Goal: Task Accomplishment & Management: Use online tool/utility

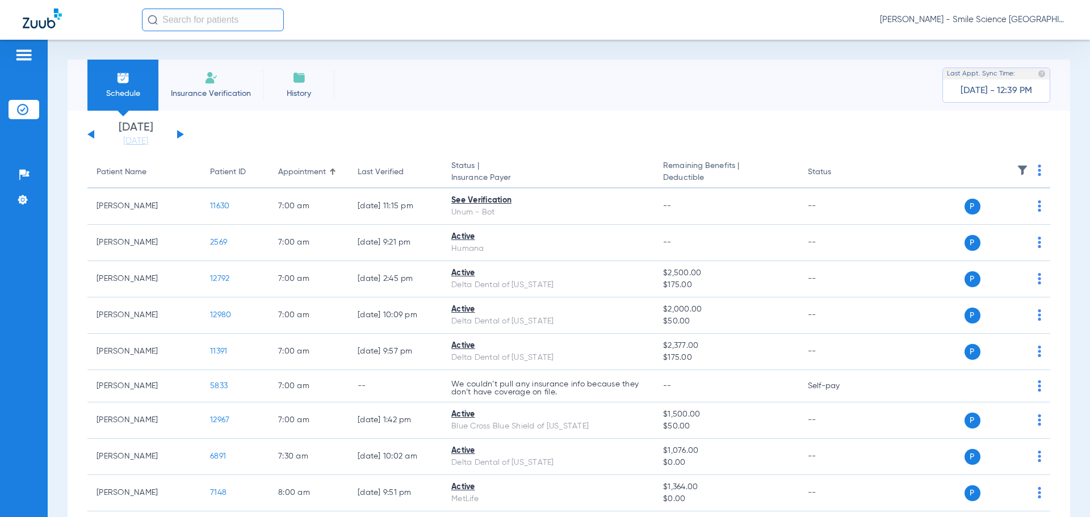
click at [198, 16] on input "text" at bounding box center [213, 20] width 142 height 23
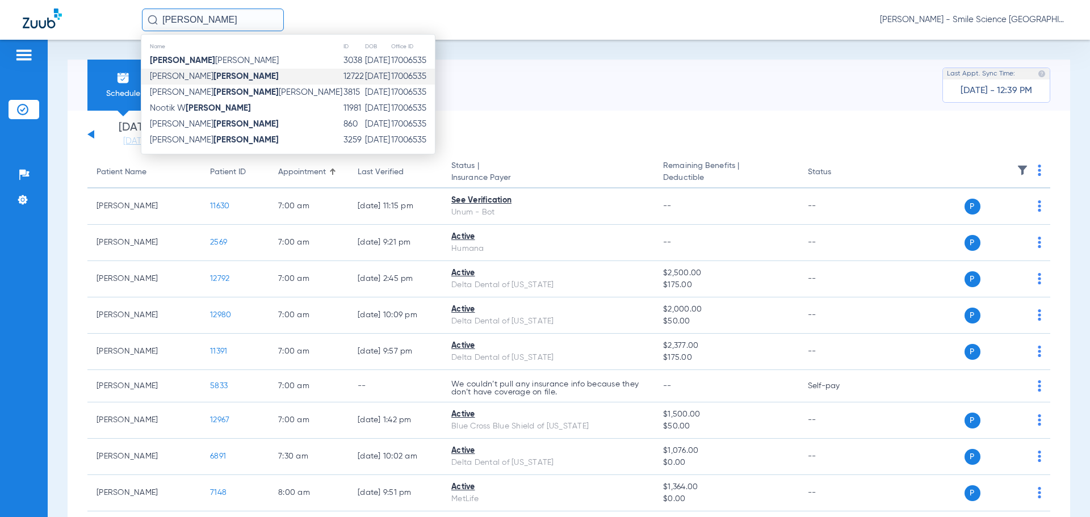
type input "[PERSON_NAME]"
click at [212, 72] on td "[PERSON_NAME]" at bounding box center [241, 77] width 201 height 16
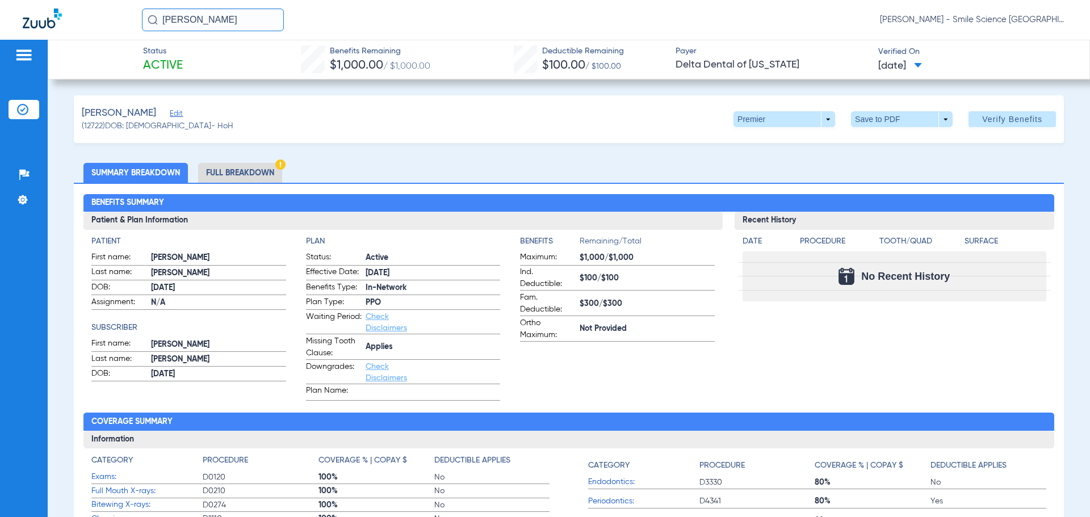
click at [191, 18] on input "[PERSON_NAME]" at bounding box center [213, 20] width 142 height 23
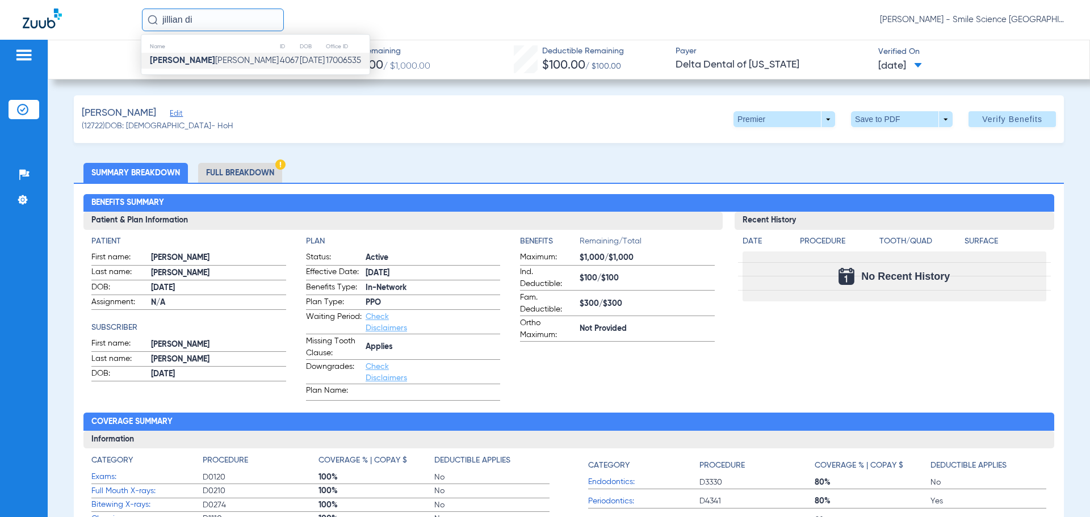
type input "jillian di"
click at [279, 58] on td "4067" at bounding box center [289, 61] width 20 height 16
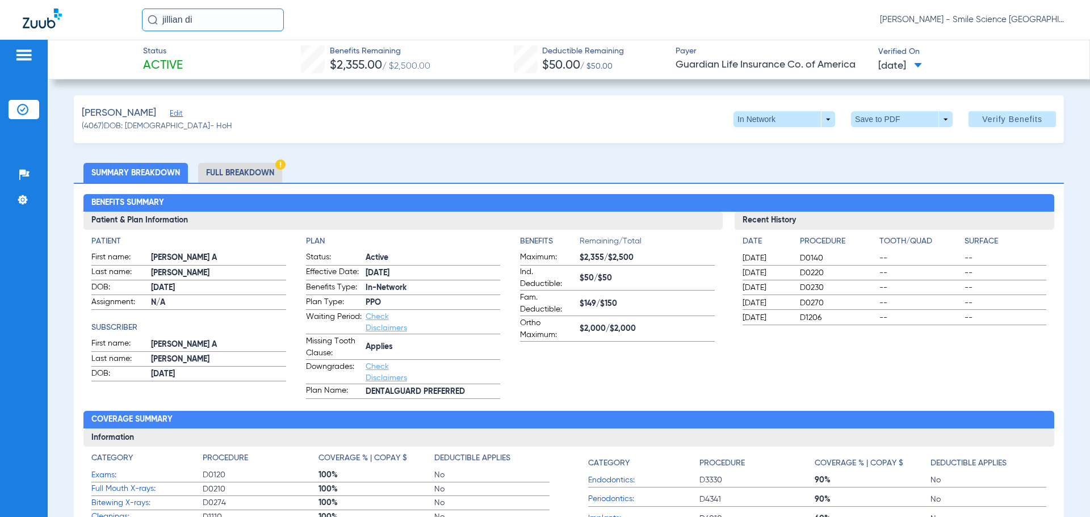
drag, startPoint x: 224, startPoint y: 15, endPoint x: 131, endPoint y: 19, distance: 93.7
click at [142, 19] on input "jillian di" at bounding box center [213, 20] width 142 height 23
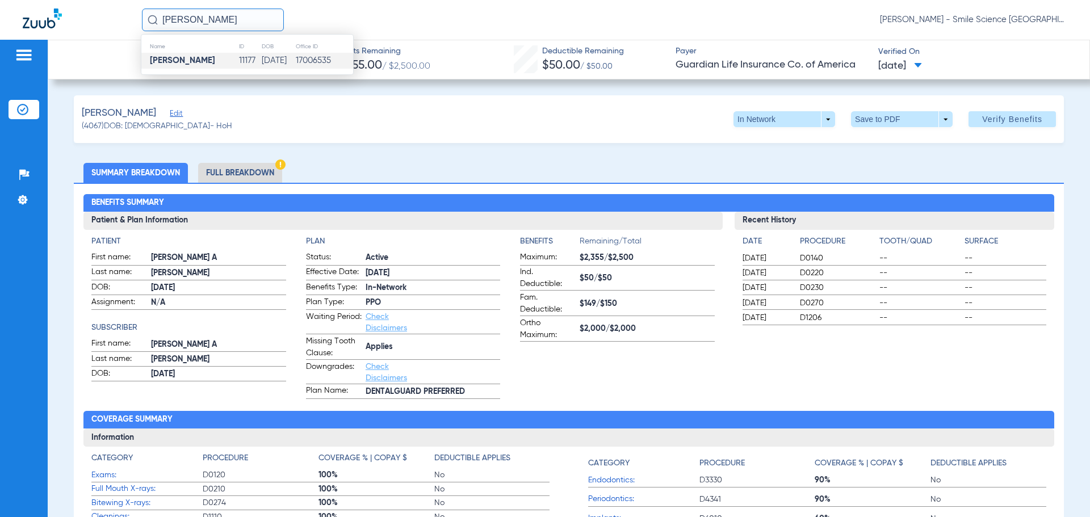
type input "[PERSON_NAME]"
click at [320, 62] on td "17006535" at bounding box center [324, 61] width 58 height 16
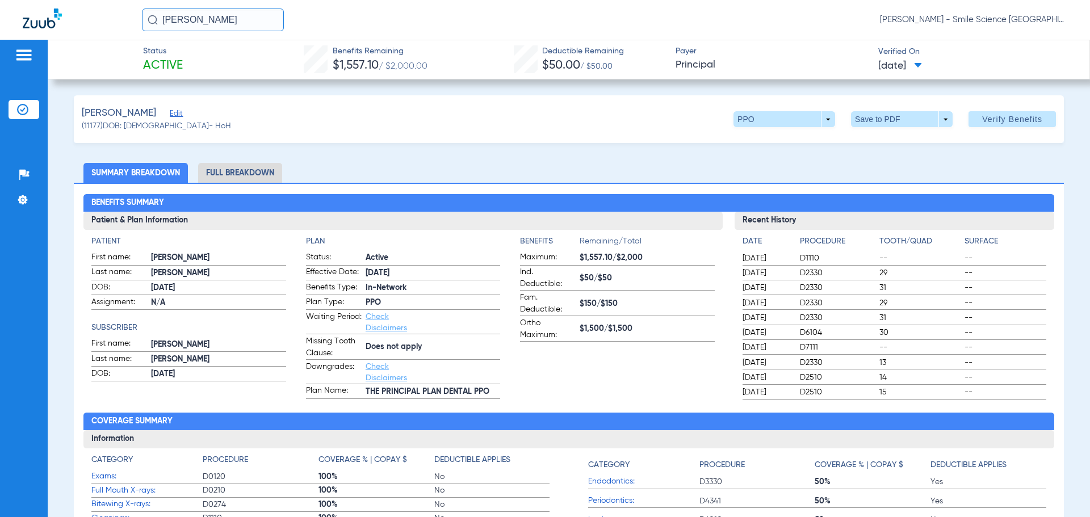
drag, startPoint x: 221, startPoint y: 30, endPoint x: 61, endPoint y: 37, distance: 160.2
click at [62, 36] on div "[PERSON_NAME] [PERSON_NAME] - Smile Science [GEOGRAPHIC_DATA]" at bounding box center [545, 20] width 1090 height 40
type input "[PERSON_NAME]"
click at [237, 58] on td "3341" at bounding box center [249, 61] width 24 height 16
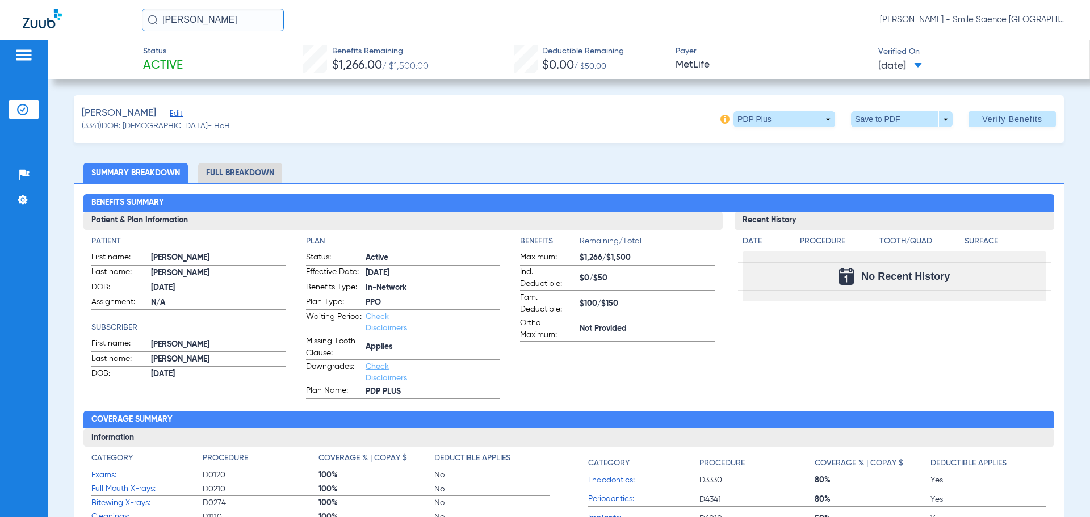
click at [238, 26] on input "[PERSON_NAME]" at bounding box center [213, 20] width 142 height 23
click at [260, 60] on td "[DATE]" at bounding box center [277, 61] width 34 height 16
drag, startPoint x: 241, startPoint y: 22, endPoint x: 144, endPoint y: 18, distance: 97.7
click at [157, 19] on div "[PERSON_NAME]" at bounding box center [213, 20] width 142 height 23
type input "[PERSON_NAME]"
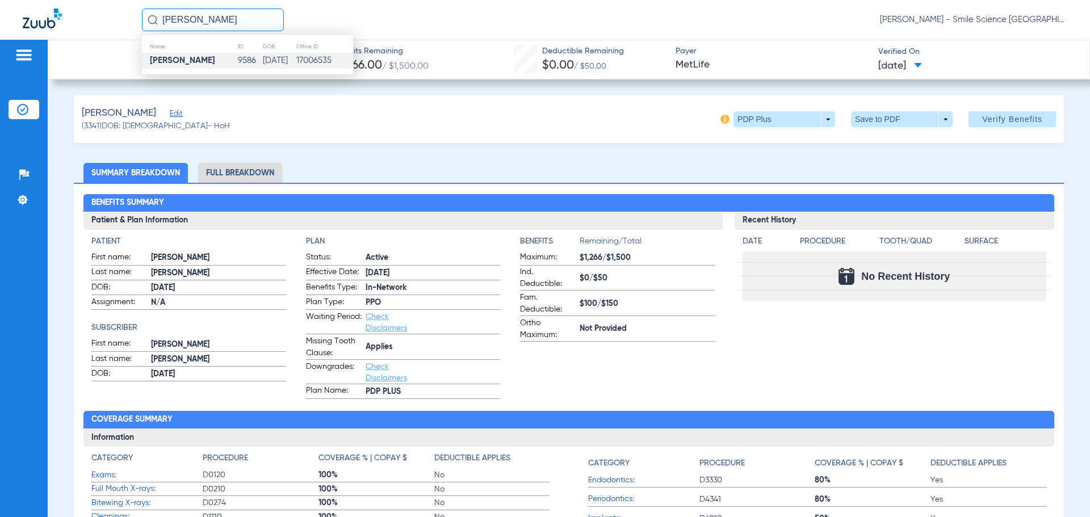
click at [290, 64] on td "[DATE]" at bounding box center [278, 61] width 33 height 16
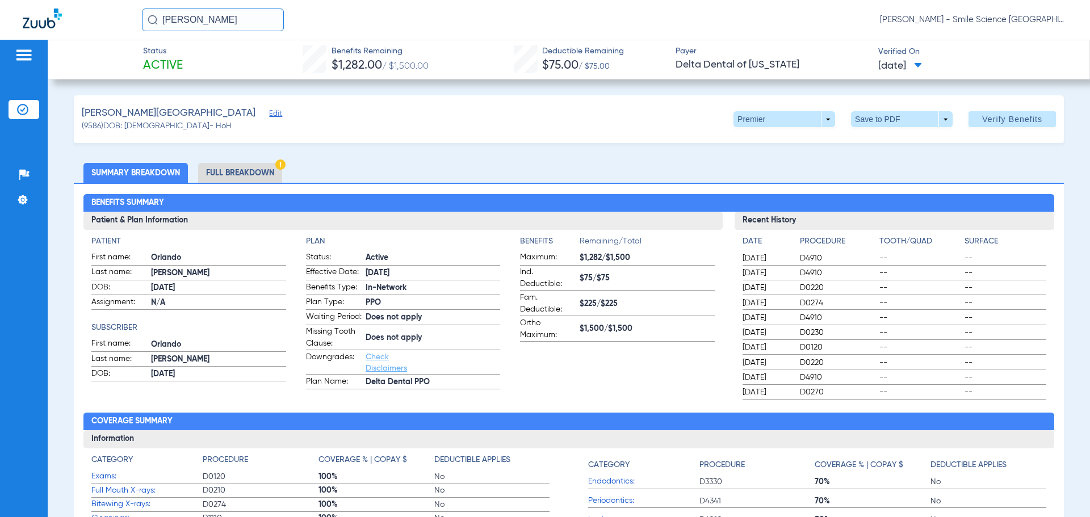
drag, startPoint x: 243, startPoint y: 19, endPoint x: 33, endPoint y: 19, distance: 210.5
click at [37, 18] on div "[PERSON_NAME] [PERSON_NAME] - Smile Science [GEOGRAPHIC_DATA]" at bounding box center [545, 20] width 1090 height 40
click at [234, 65] on td "[PERSON_NAME]" at bounding box center [188, 61] width 94 height 16
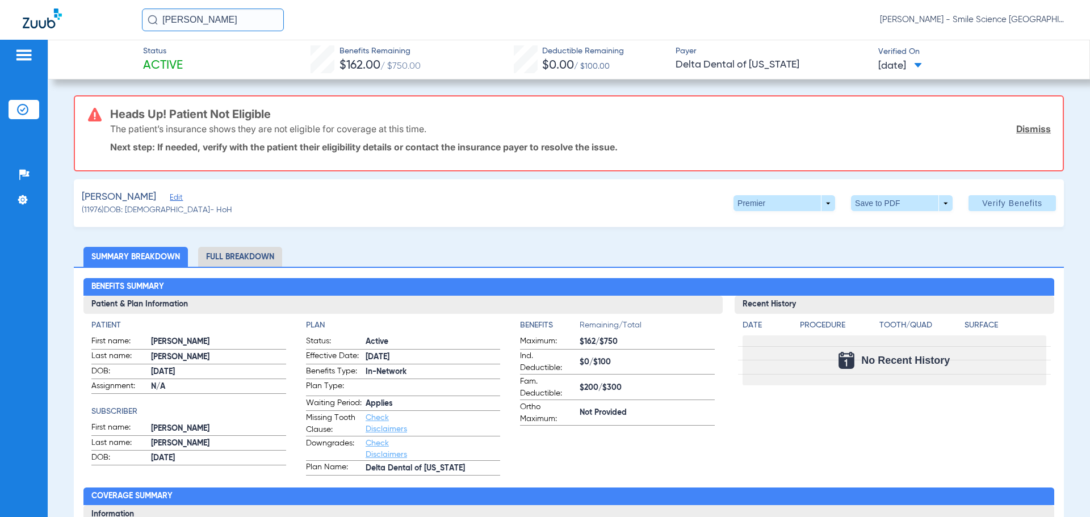
click at [206, 11] on input "[PERSON_NAME]" at bounding box center [213, 20] width 142 height 23
type input "[PERSON_NAME]"
click at [279, 60] on td "12564" at bounding box center [290, 61] width 23 height 16
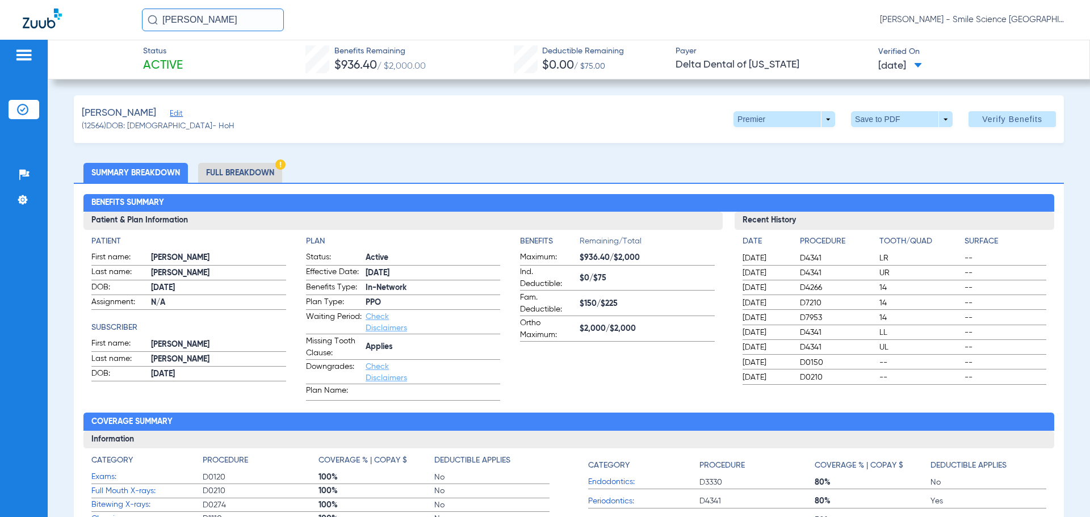
click at [231, 22] on input "[PERSON_NAME]" at bounding box center [213, 20] width 142 height 23
click at [422, 36] on div "[PERSON_NAME] Name ID DOB Office ID [PERSON_NAME] 12564 [DATE] 17006535 [PERSON…" at bounding box center [545, 20] width 1090 height 40
drag, startPoint x: 195, startPoint y: 21, endPoint x: 0, endPoint y: 21, distance: 194.6
click at [0, 21] on div "[PERSON_NAME] [PERSON_NAME] - Smile Science [GEOGRAPHIC_DATA]" at bounding box center [545, 20] width 1090 height 40
type input "[PERSON_NAME]"
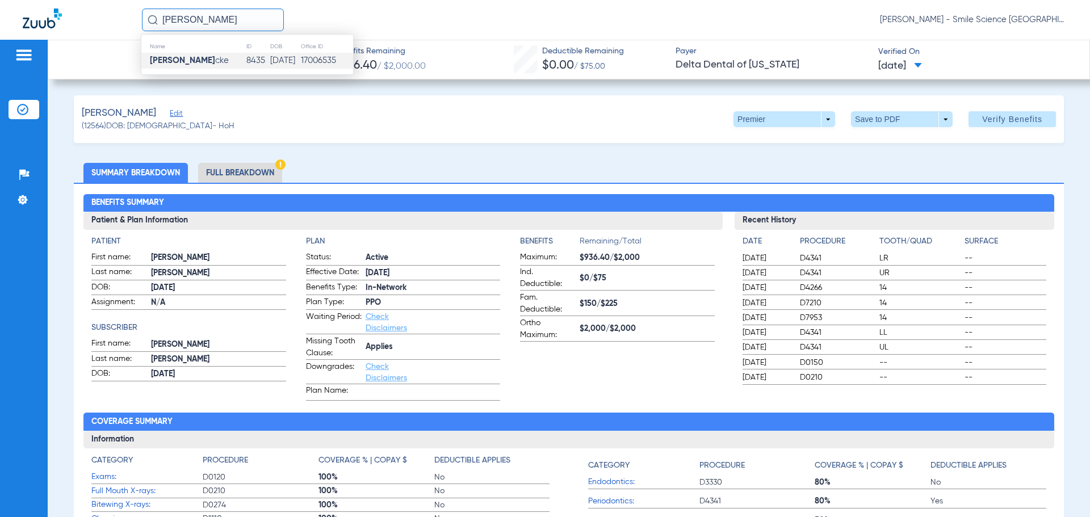
click at [302, 62] on td "17006535" at bounding box center [326, 61] width 53 height 16
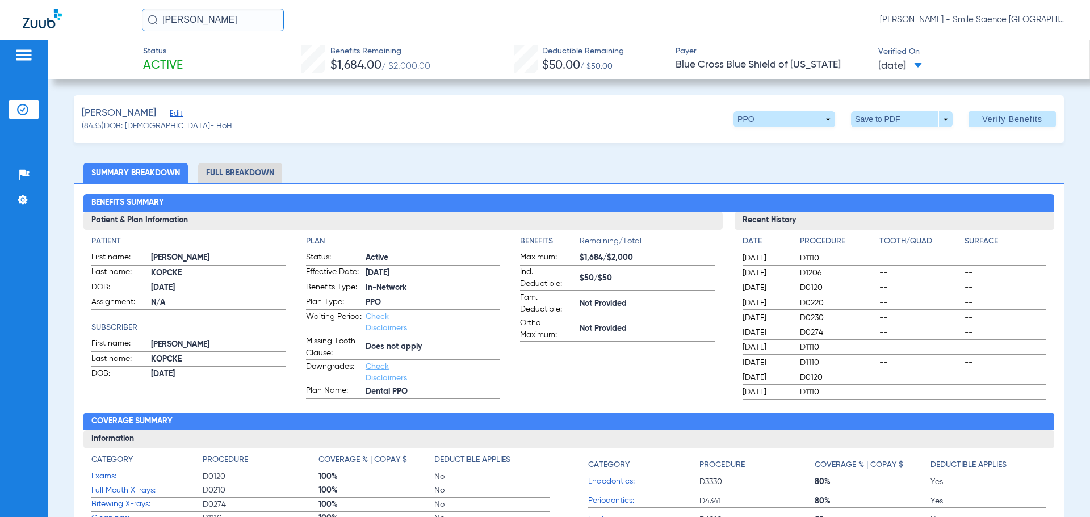
click at [238, 168] on li "Full Breakdown" at bounding box center [240, 173] width 84 height 20
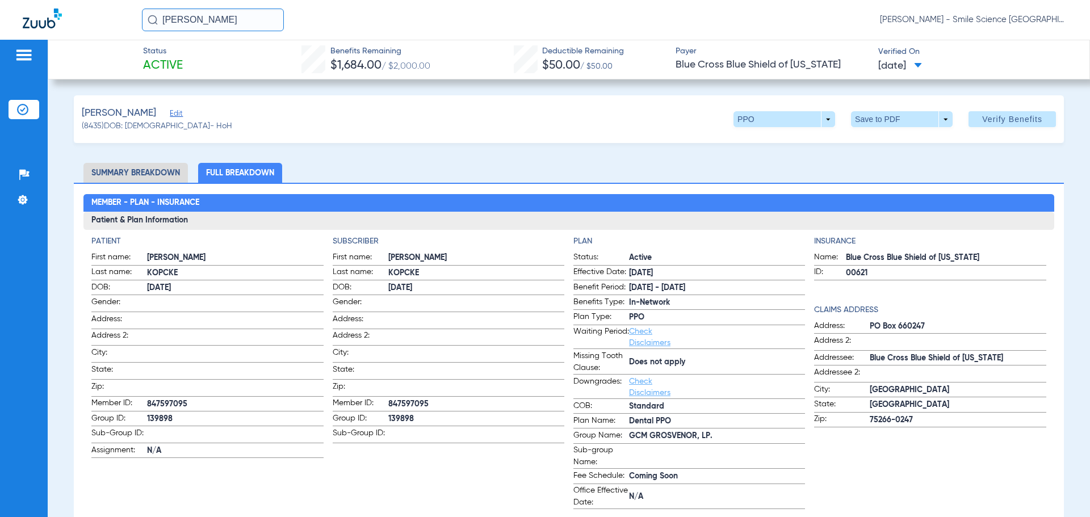
drag, startPoint x: 212, startPoint y: 24, endPoint x: 112, endPoint y: 28, distance: 100.0
click at [112, 28] on div "[PERSON_NAME] [PERSON_NAME] - Smile Science [GEOGRAPHIC_DATA]" at bounding box center [545, 20] width 1090 height 40
type input "[PERSON_NAME]"
click at [213, 58] on strong "[PERSON_NAME]" at bounding box center [245, 60] width 65 height 9
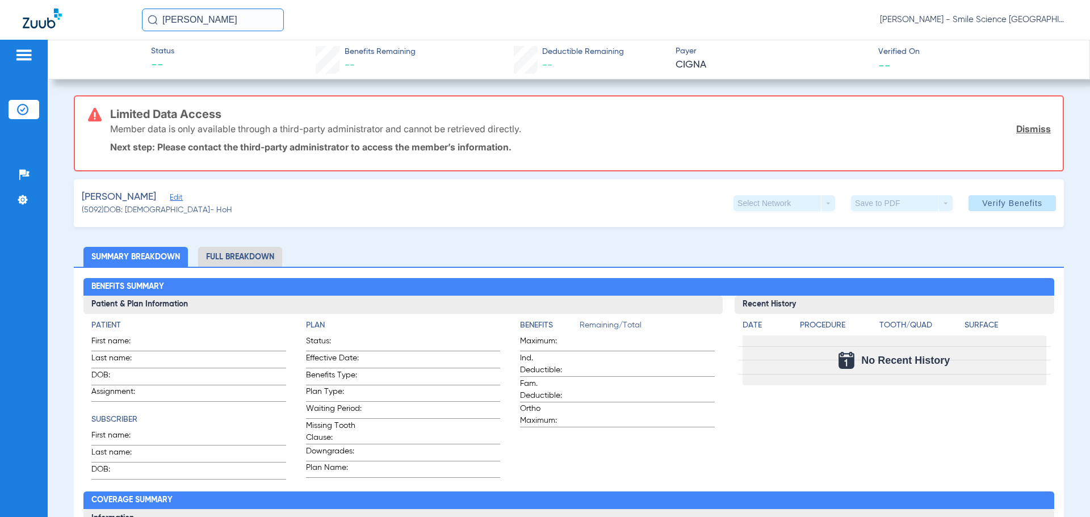
drag, startPoint x: 188, startPoint y: 20, endPoint x: 1, endPoint y: 7, distance: 188.3
click at [3, 8] on div "[PERSON_NAME] [PERSON_NAME] - Smile Science [GEOGRAPHIC_DATA]" at bounding box center [545, 20] width 1090 height 40
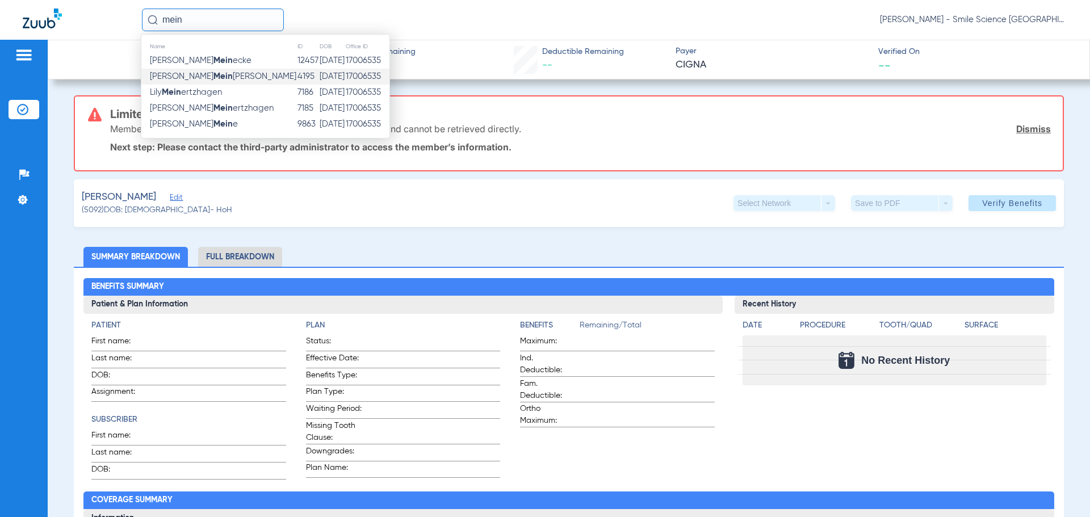
type input "mein"
click at [222, 73] on span "[PERSON_NAME] Mein [PERSON_NAME]" at bounding box center [223, 76] width 146 height 9
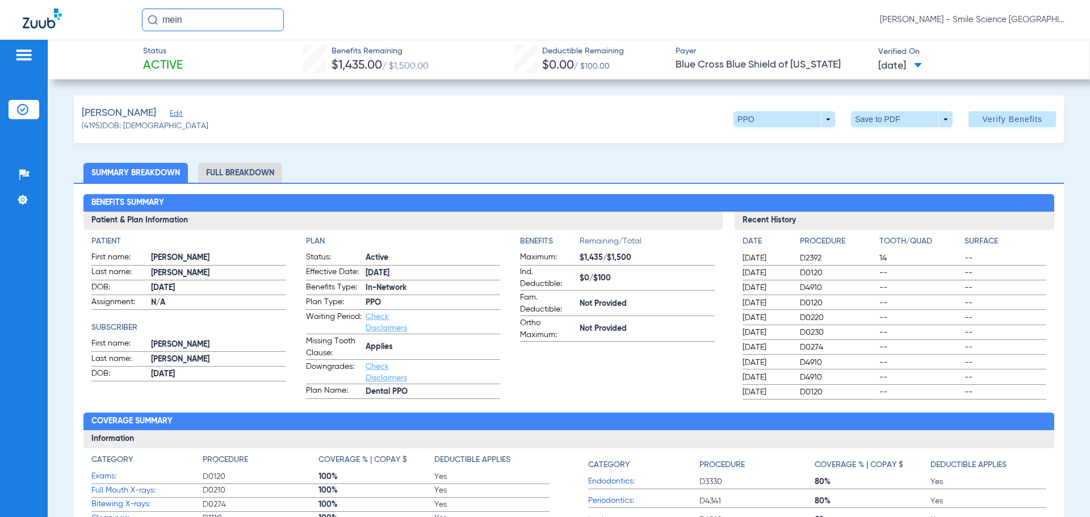
drag, startPoint x: 154, startPoint y: 22, endPoint x: 0, endPoint y: 23, distance: 154.4
click at [0, 23] on div "mein [PERSON_NAME] - Smile Science [GEOGRAPHIC_DATA]" at bounding box center [545, 20] width 1090 height 40
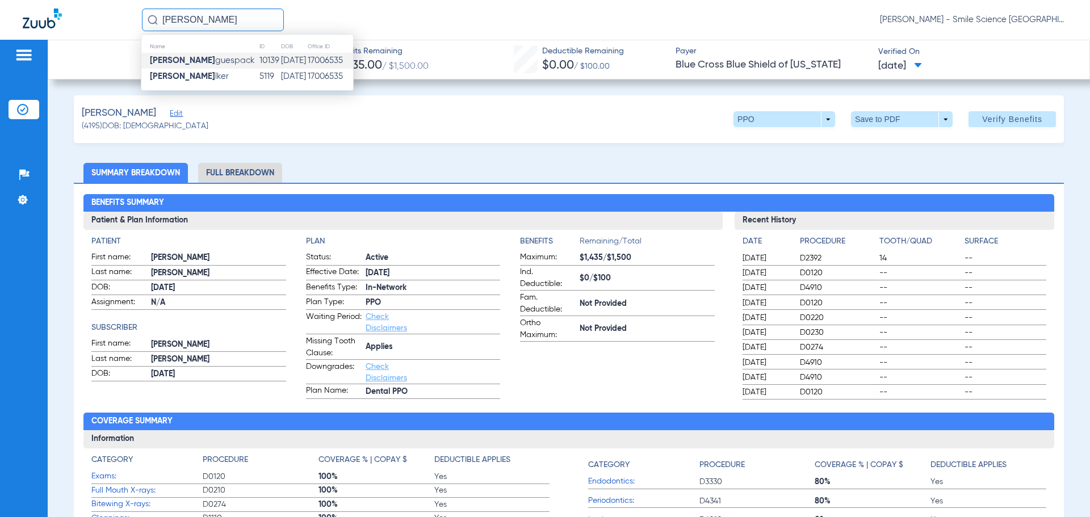
type input "[PERSON_NAME]"
click at [309, 60] on td "17006535" at bounding box center [330, 61] width 46 height 16
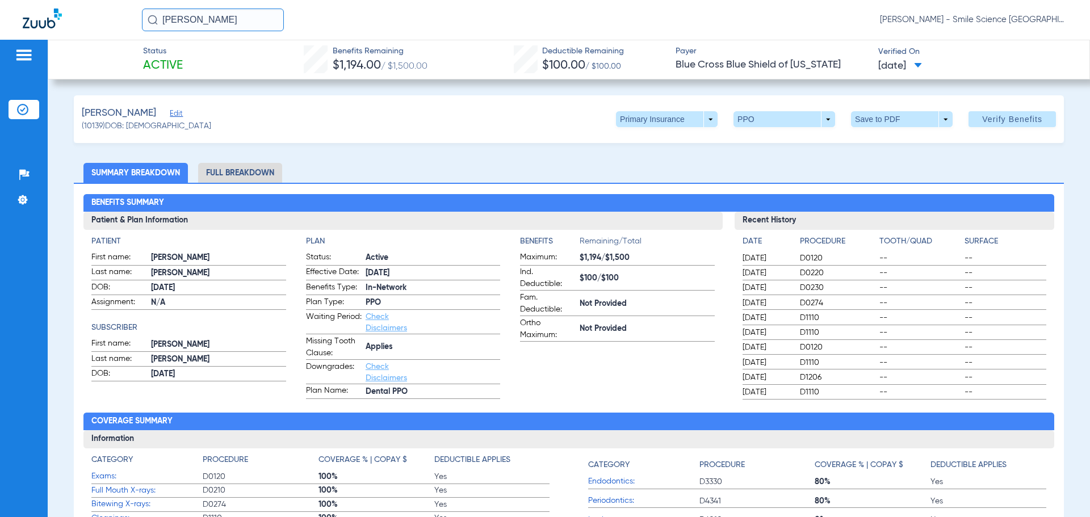
drag, startPoint x: 228, startPoint y: 23, endPoint x: 138, endPoint y: 31, distance: 90.6
click at [138, 31] on div "[PERSON_NAME] wa [PERSON_NAME] - Smile Science [GEOGRAPHIC_DATA]" at bounding box center [545, 20] width 1090 height 40
type input "[PERSON_NAME]"
click at [299, 56] on td "[DATE]" at bounding box center [312, 61] width 26 height 16
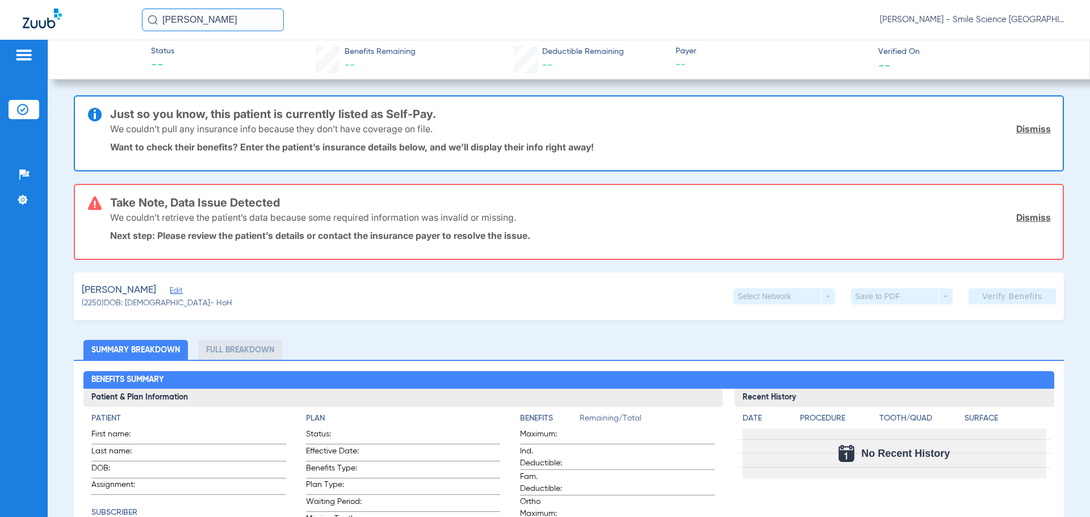
drag, startPoint x: 210, startPoint y: 23, endPoint x: 204, endPoint y: 23, distance: 6.2
click at [210, 23] on input "[PERSON_NAME]" at bounding box center [213, 20] width 142 height 23
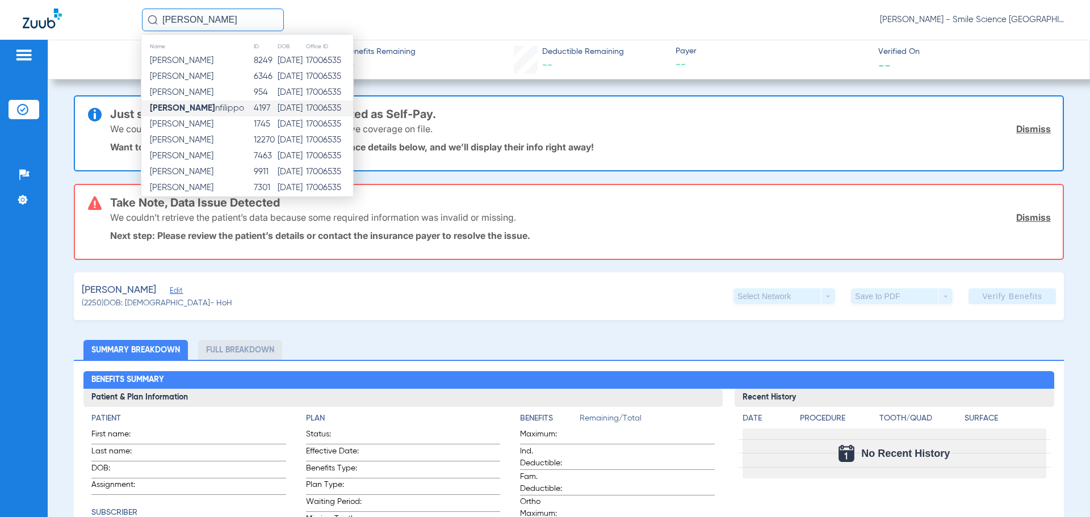
type input "[PERSON_NAME]"
click at [228, 105] on div "Just so you know, this patient is currently listed as Self-Pay. We couldn’t pul…" at bounding box center [580, 133] width 940 height 74
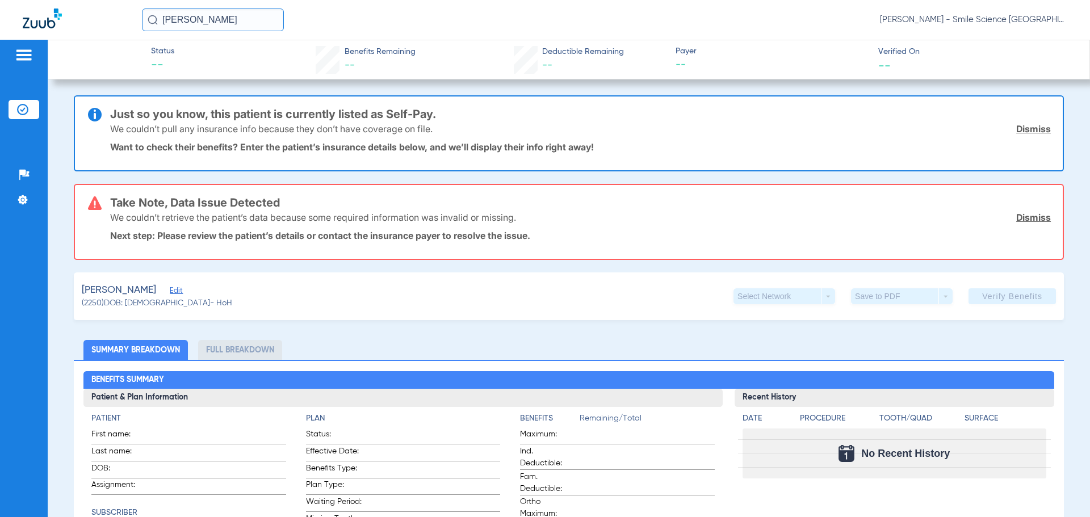
click at [223, 27] on input "[PERSON_NAME]" at bounding box center [213, 20] width 142 height 23
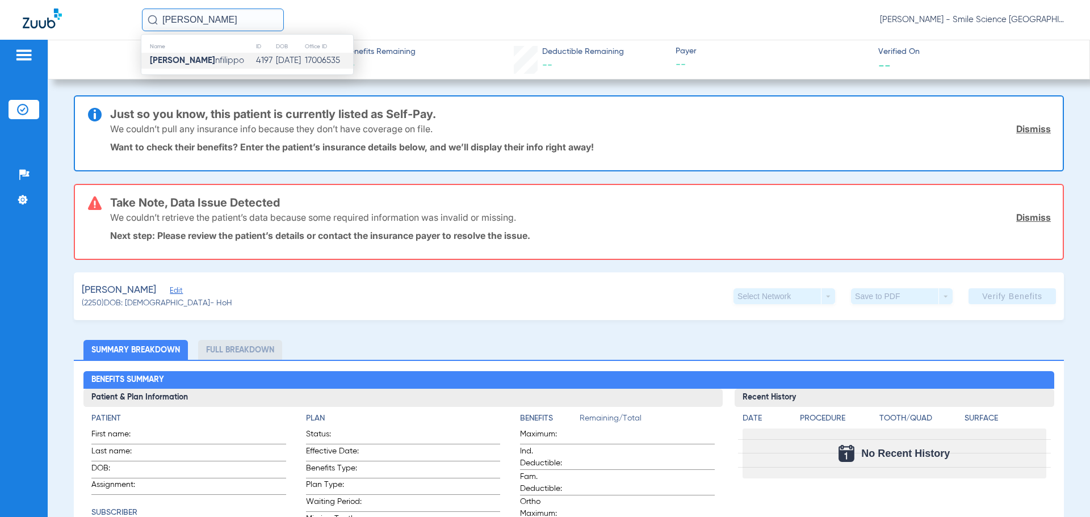
click at [218, 59] on td "[PERSON_NAME] nfilippo" at bounding box center [198, 61] width 114 height 16
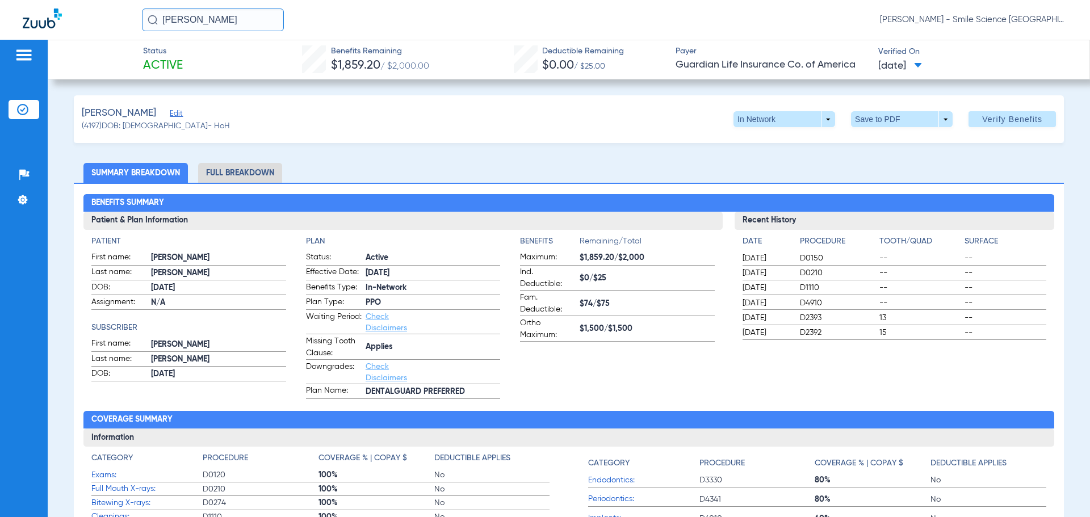
drag, startPoint x: 216, startPoint y: 14, endPoint x: 0, endPoint y: -5, distance: 216.4
click at [0, 0] on html "[PERSON_NAME] [PERSON_NAME] - Smile Science Chicago Patients Insurance Verifica…" at bounding box center [545, 258] width 1090 height 517
click at [230, 23] on input "text" at bounding box center [213, 20] width 142 height 23
type input "briaun"
click at [251, 65] on td "11928" at bounding box center [262, 61] width 23 height 16
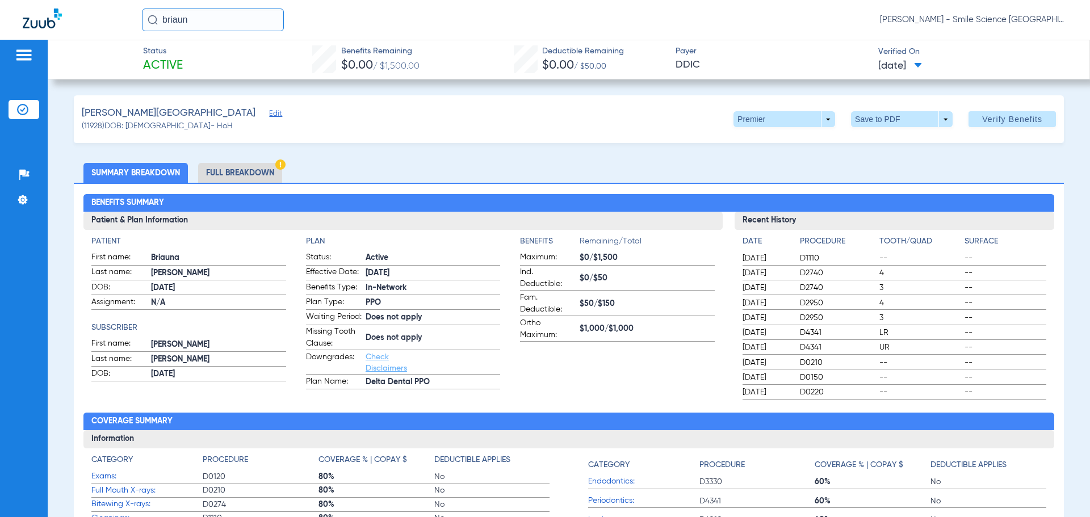
click at [249, 31] on input "briaun" at bounding box center [213, 20] width 142 height 23
click at [254, 77] on div "Status Active Benefits Remaining $0.00 / $1,500.00 Deductible Remaining $0.00 /…" at bounding box center [569, 60] width 1042 height 40
click at [237, 6] on div "briaun [PERSON_NAME] - Smile Science [GEOGRAPHIC_DATA]" at bounding box center [545, 20] width 1090 height 40
click at [236, 11] on input "briaun" at bounding box center [213, 20] width 142 height 23
click at [233, 16] on input "briaun" at bounding box center [213, 20] width 142 height 23
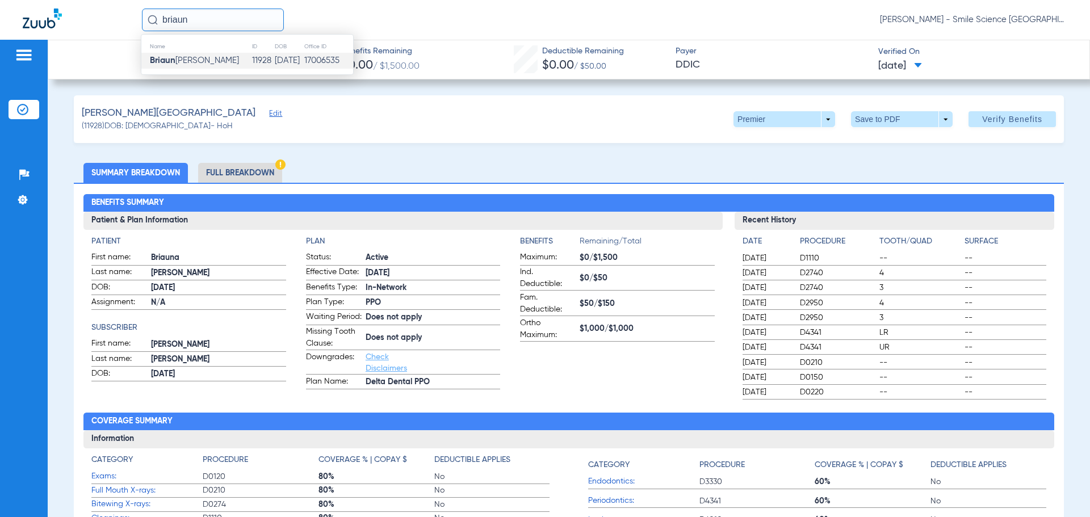
click at [225, 56] on td "Briaun [PERSON_NAME]" at bounding box center [196, 61] width 110 height 16
drag, startPoint x: 201, startPoint y: 23, endPoint x: 0, endPoint y: 37, distance: 201.4
click at [0, 37] on div "briaun [PERSON_NAME] - Smile Science [GEOGRAPHIC_DATA]" at bounding box center [545, 20] width 1090 height 40
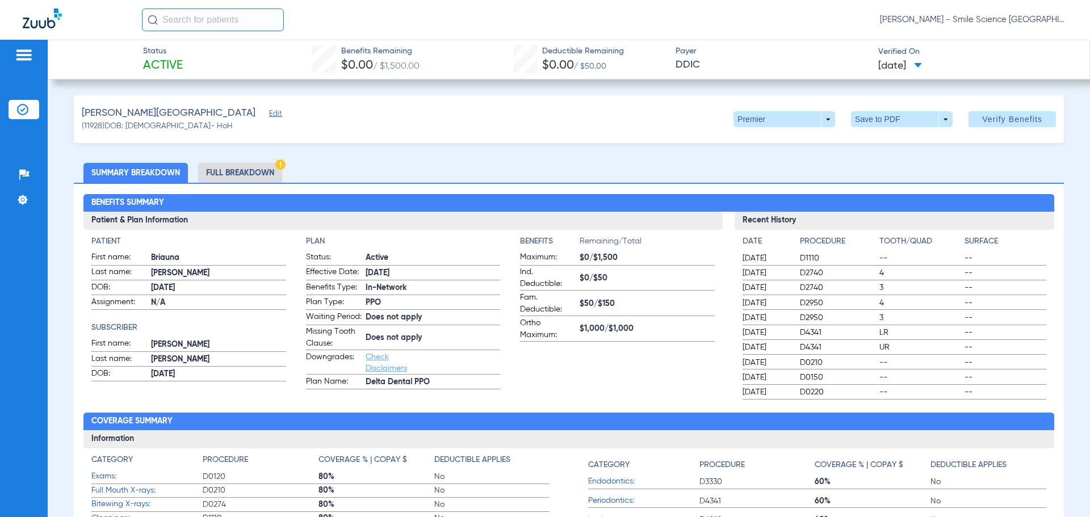
type input "t"
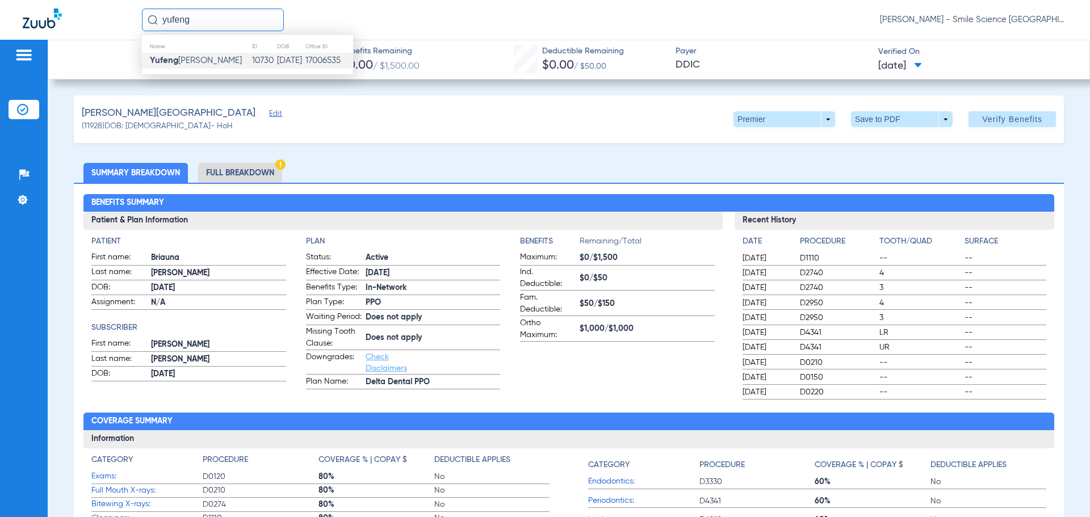
type input "yufeng"
click at [155, 68] on td "[PERSON_NAME]" at bounding box center [196, 61] width 110 height 16
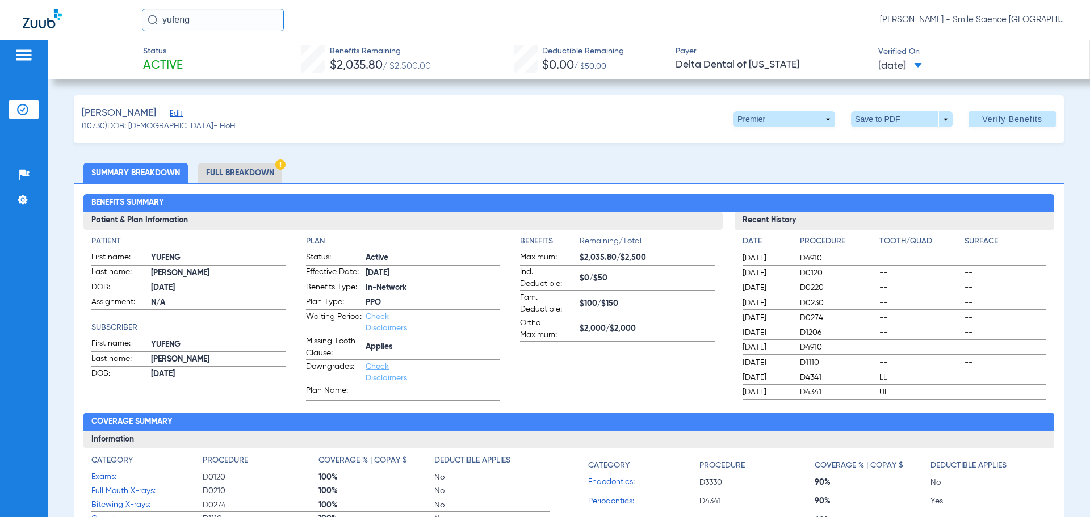
drag, startPoint x: 213, startPoint y: 22, endPoint x: 0, endPoint y: 55, distance: 215.3
click at [0, 54] on app-portal-wrapper "yufeng [PERSON_NAME] - Smile Science Chicago Patients Insurance Verification Se…" at bounding box center [545, 278] width 1090 height 557
click at [184, 20] on input "LINCTROM" at bounding box center [213, 20] width 142 height 23
click at [183, 22] on input "LINCTROM" at bounding box center [213, 20] width 142 height 23
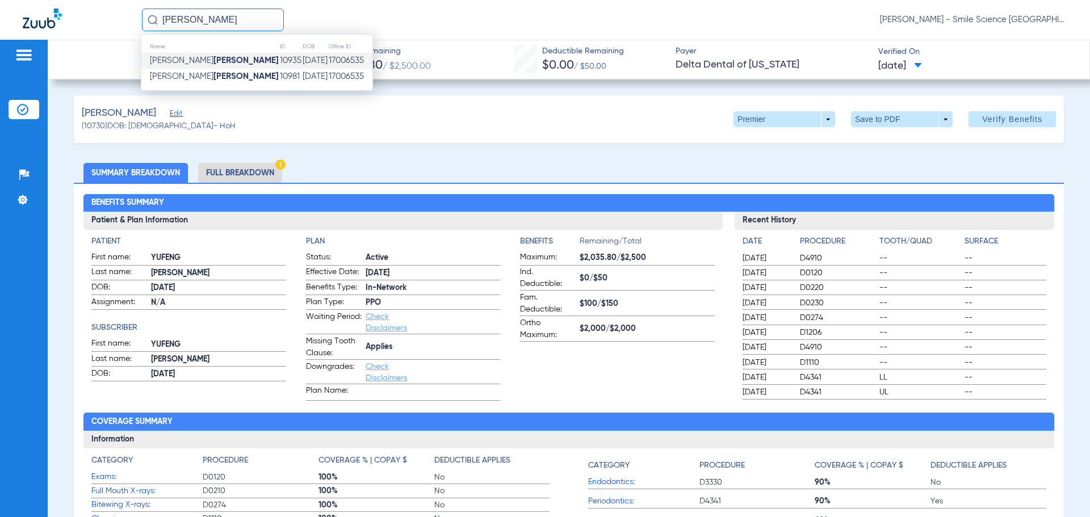
type input "[PERSON_NAME]"
click at [302, 60] on td "[DATE]" at bounding box center [315, 61] width 26 height 16
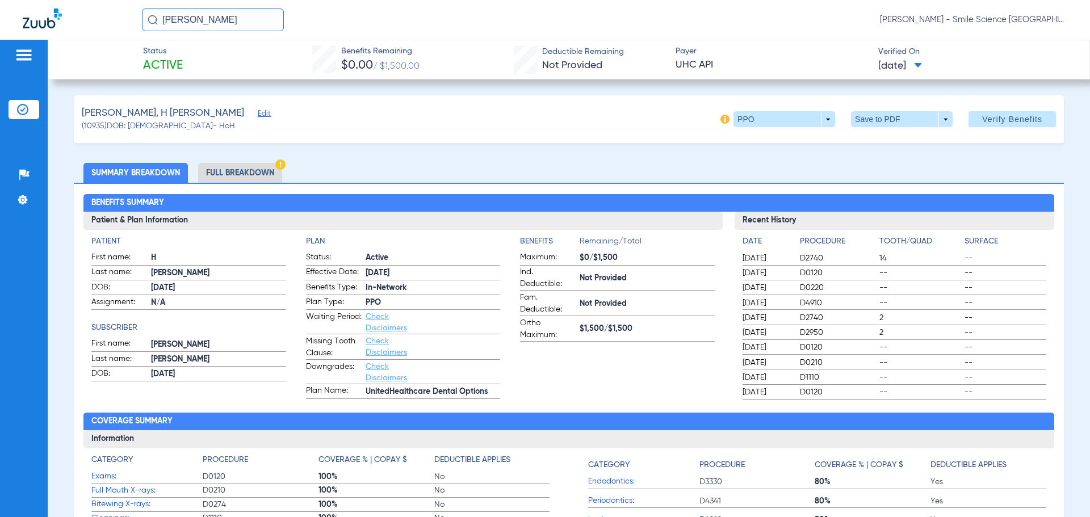
drag, startPoint x: 212, startPoint y: 28, endPoint x: 0, endPoint y: 47, distance: 213.1
click at [0, 47] on app-portal-wrapper "[PERSON_NAME] [PERSON_NAME] - Smile Science Chicago Patients Insurance Verifica…" at bounding box center [545, 278] width 1090 height 557
type input "y"
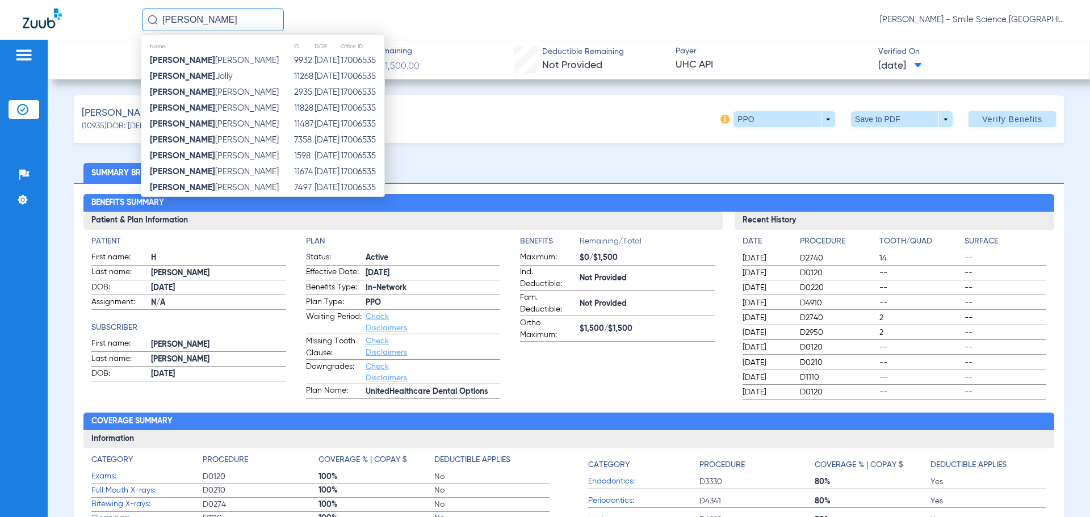
type input "[PERSON_NAME]"
drag, startPoint x: 205, startPoint y: 16, endPoint x: 78, endPoint y: 19, distance: 127.1
click at [78, 19] on div "[PERSON_NAME] Name ID DOB Office ID [PERSON_NAME] 9932 [DATE] 17006535 [PERSON_…" at bounding box center [545, 20] width 1090 height 40
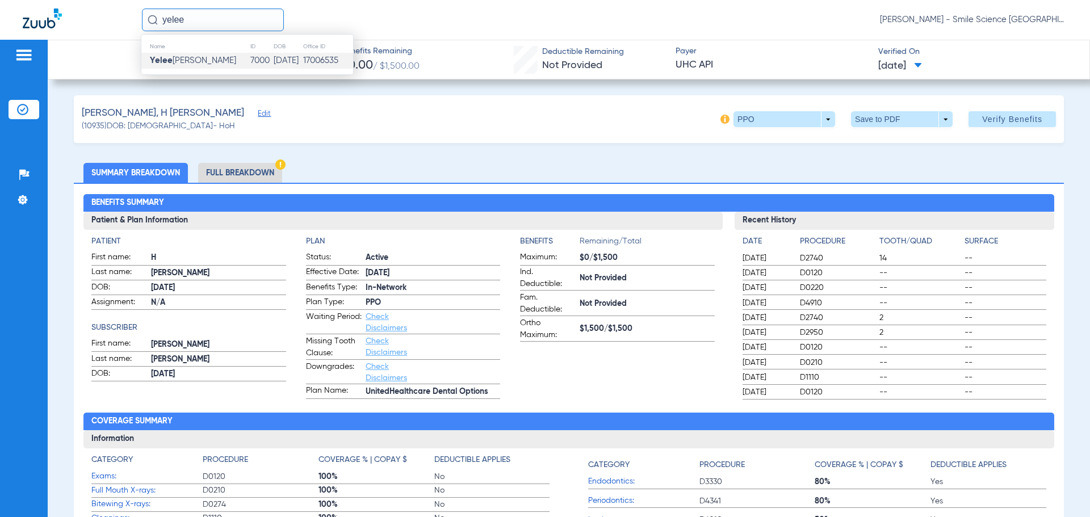
click at [250, 57] on td "7000" at bounding box center [261, 61] width 23 height 16
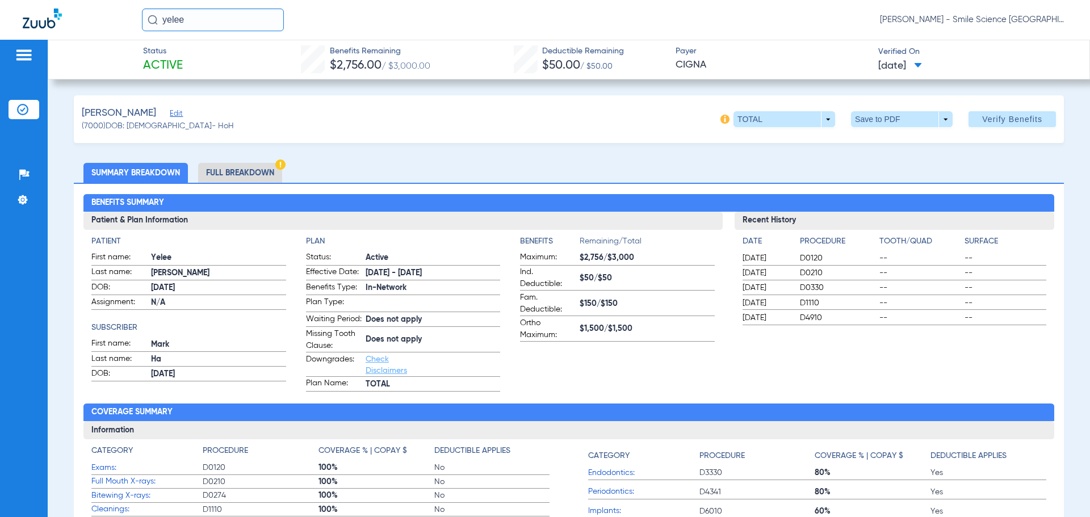
drag, startPoint x: 162, startPoint y: 23, endPoint x: 0, endPoint y: 24, distance: 162.3
click at [0, 24] on div "[PERSON_NAME] - Smile Science [GEOGRAPHIC_DATA]" at bounding box center [545, 20] width 1090 height 40
click at [251, 27] on input "[PERSON_NAME]" at bounding box center [213, 20] width 142 height 23
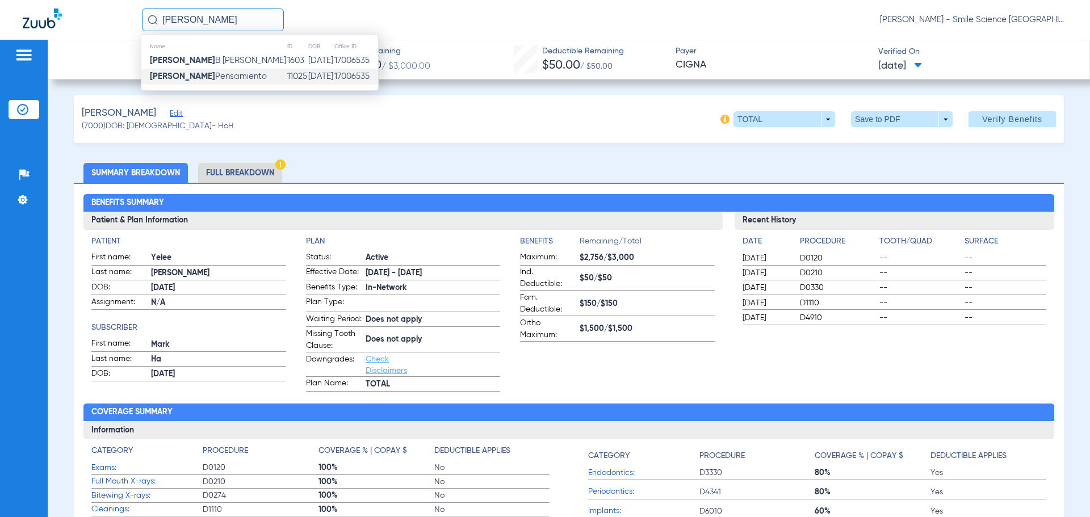
type input "[PERSON_NAME]"
click at [226, 74] on span "[PERSON_NAME]" at bounding box center [208, 76] width 117 height 9
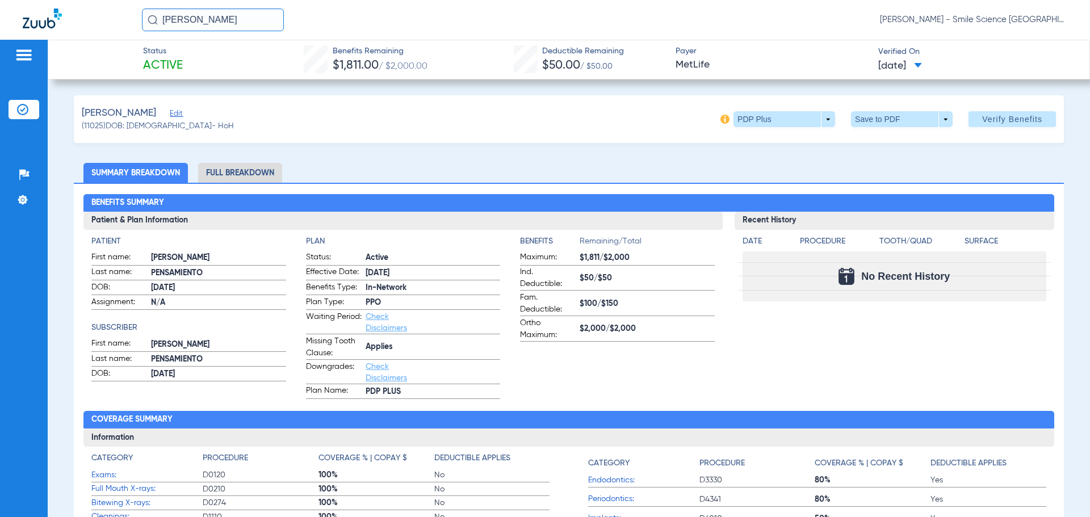
drag, startPoint x: 206, startPoint y: 17, endPoint x: 82, endPoint y: 16, distance: 123.7
click at [82, 16] on div "[PERSON_NAME] - Smile Science [GEOGRAPHIC_DATA]" at bounding box center [545, 20] width 1090 height 40
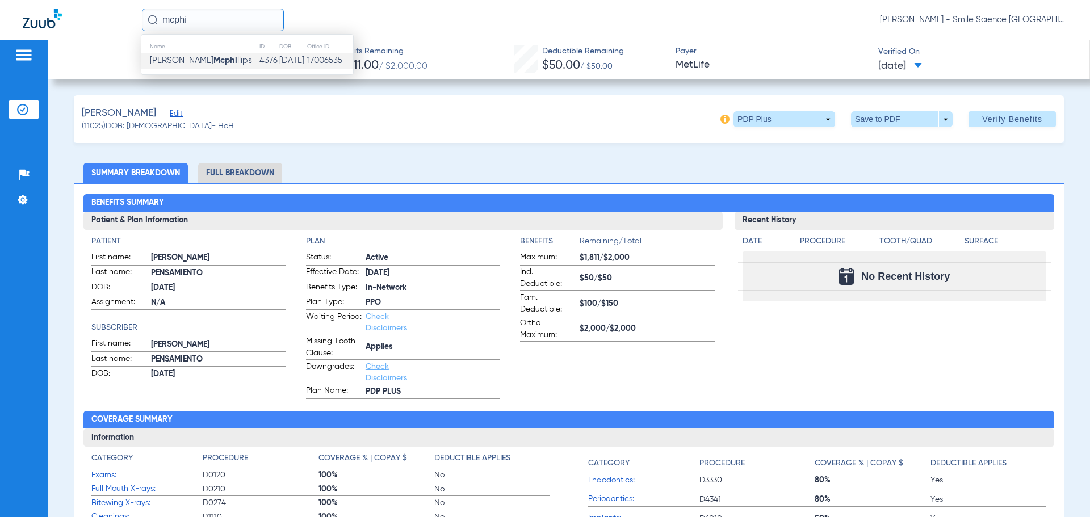
type input "mcphi"
click at [213, 62] on strong "Mcphi" at bounding box center [225, 60] width 24 height 9
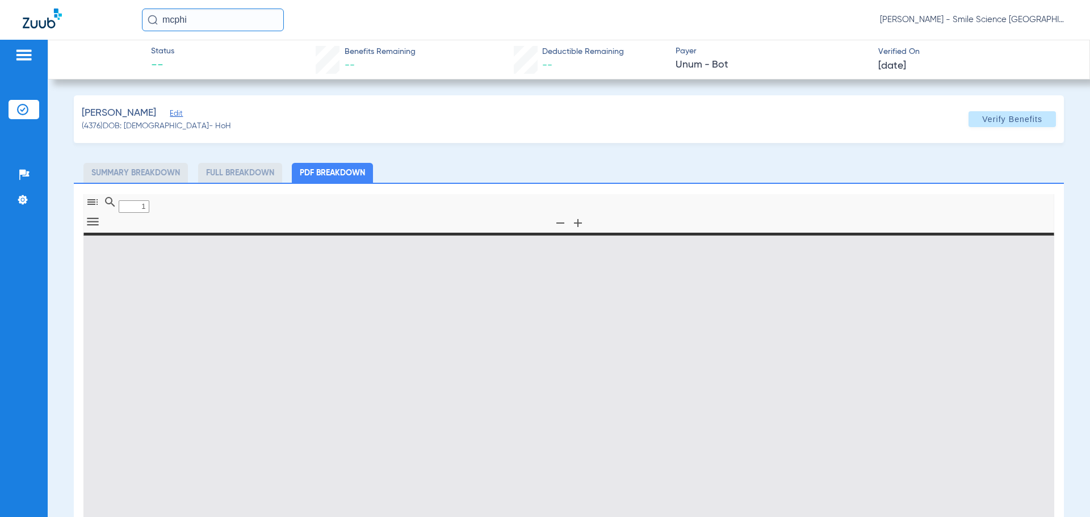
type input "0"
select select "page-width"
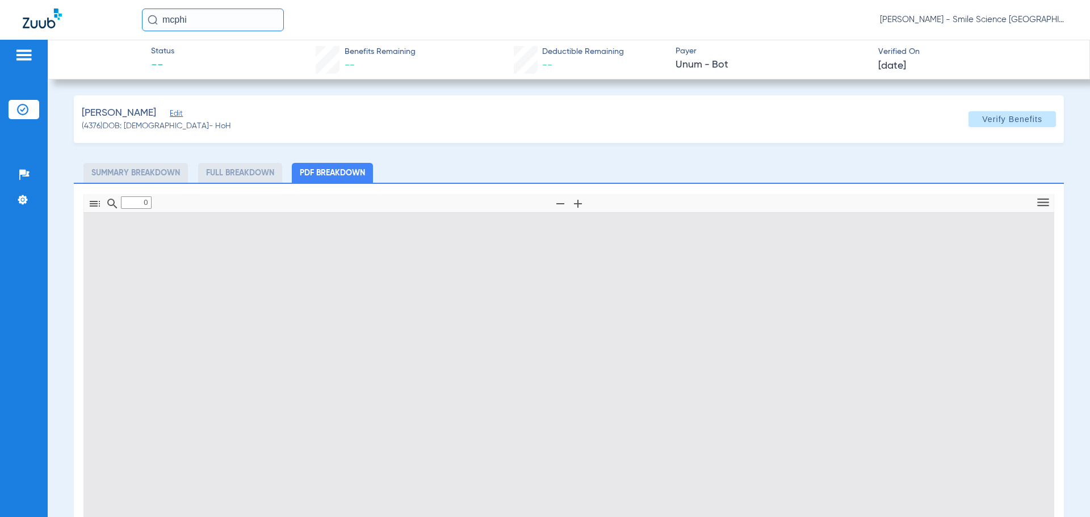
type input "1"
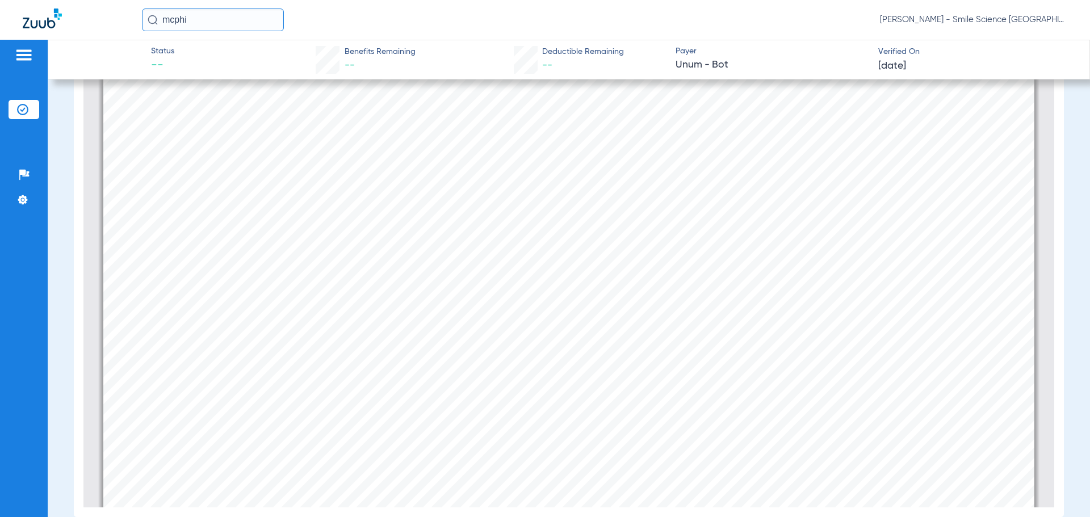
scroll to position [454, 0]
drag, startPoint x: 200, startPoint y: 14, endPoint x: 159, endPoint y: 6, distance: 41.7
click at [165, 8] on div "mcphi [PERSON_NAME] - Smile Science [GEOGRAPHIC_DATA]" at bounding box center [545, 20] width 1090 height 40
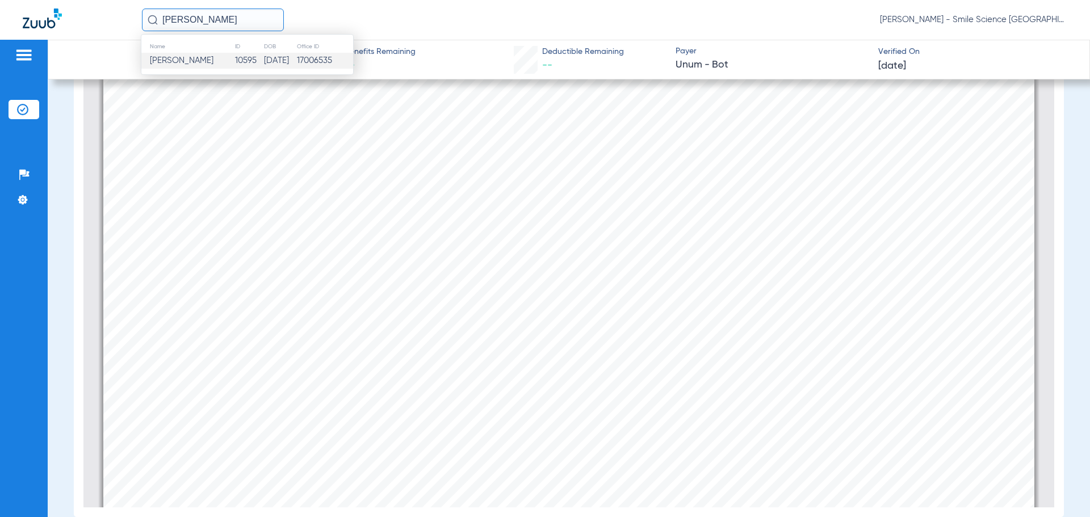
type input "[PERSON_NAME]"
click at [201, 58] on td "[PERSON_NAME]" at bounding box center [187, 61] width 93 height 16
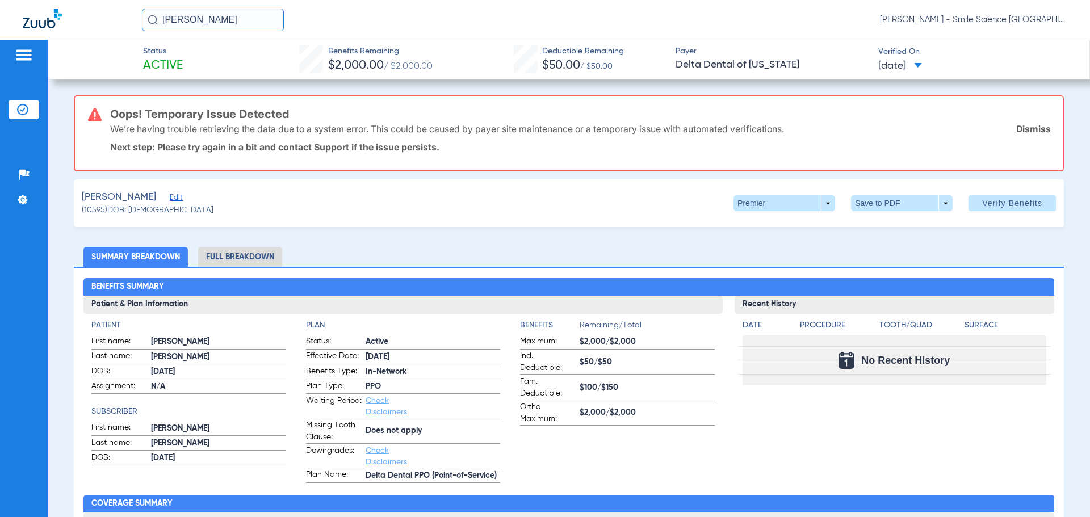
drag, startPoint x: 196, startPoint y: 14, endPoint x: 120, endPoint y: 19, distance: 76.2
click at [121, 19] on div "[PERSON_NAME] [PERSON_NAME] - Smile Science [GEOGRAPHIC_DATA]" at bounding box center [545, 20] width 1090 height 40
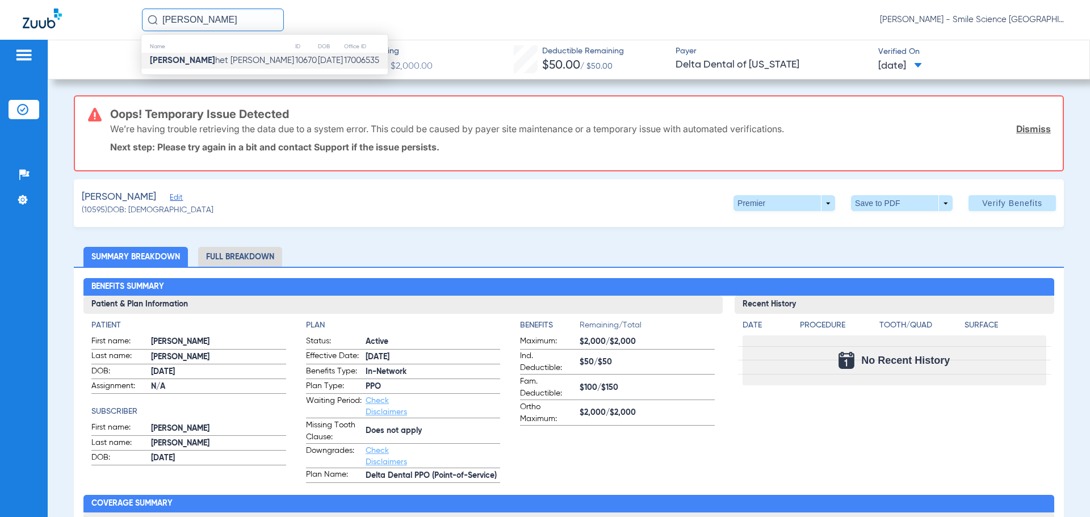
type input "[PERSON_NAME]"
click at [295, 66] on td "10670" at bounding box center [306, 61] width 23 height 16
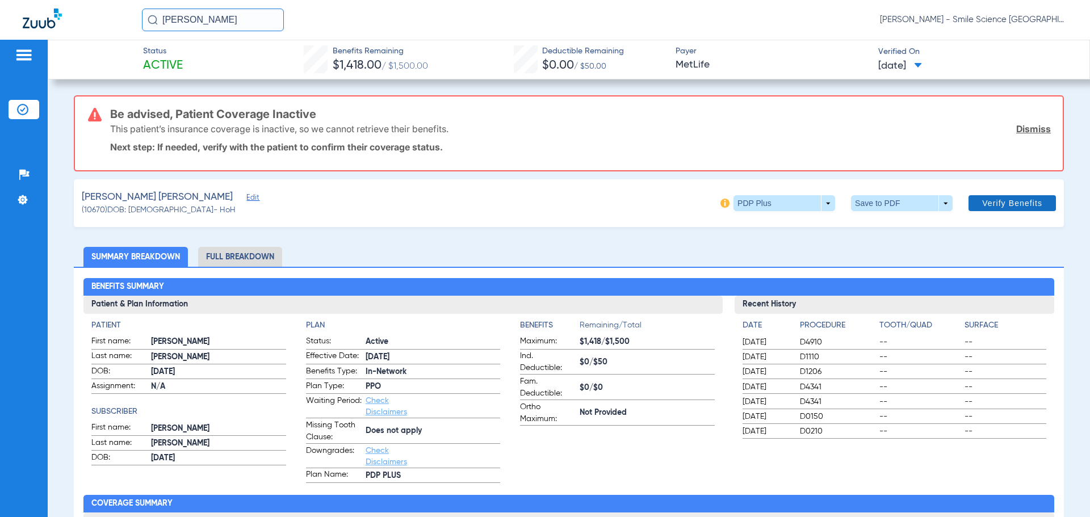
click at [982, 204] on span "Verify Benefits" at bounding box center [1012, 203] width 60 height 9
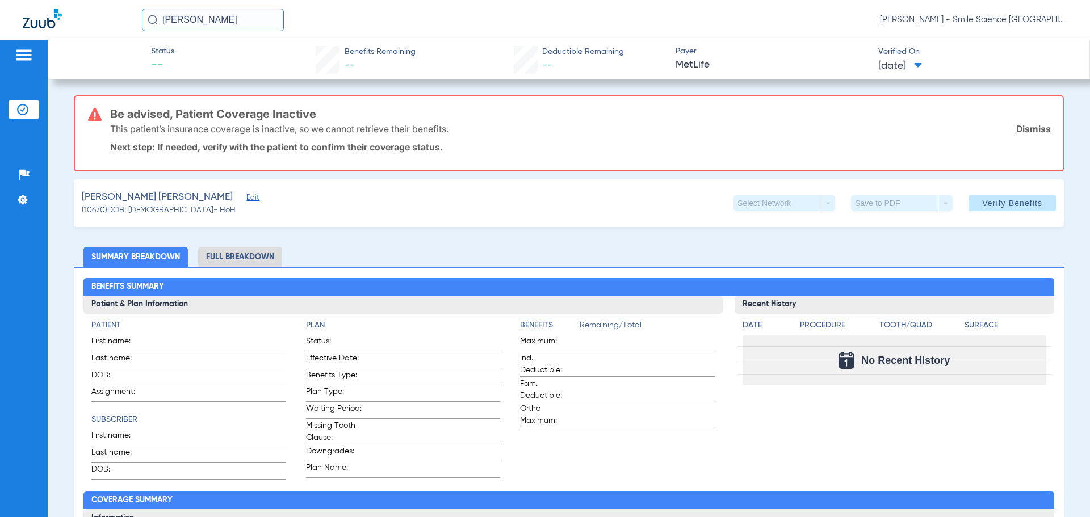
drag, startPoint x: 230, startPoint y: 27, endPoint x: 80, endPoint y: 37, distance: 150.2
click at [80, 37] on div "[PERSON_NAME] sho [PERSON_NAME] - Smile Science [GEOGRAPHIC_DATA]" at bounding box center [545, 20] width 1090 height 40
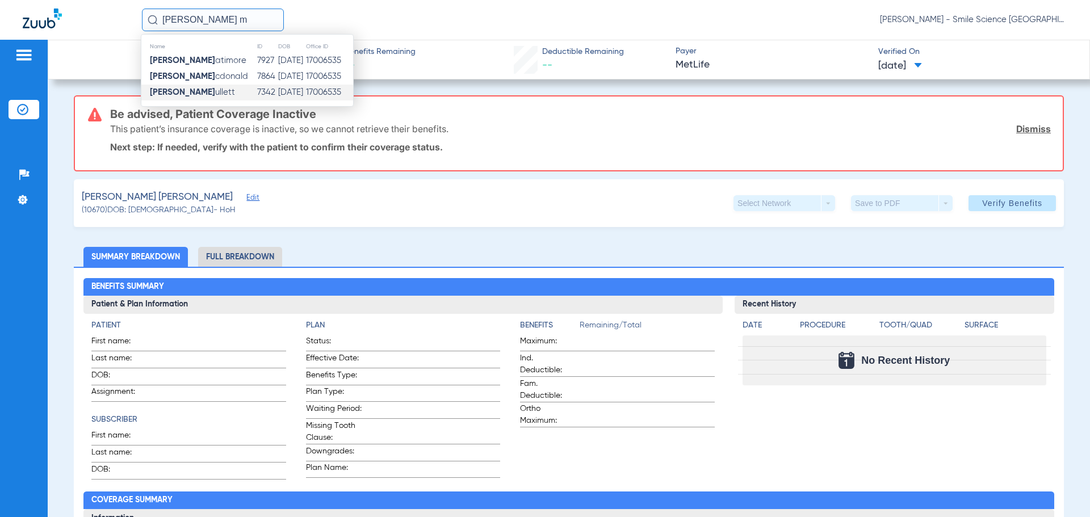
type input "[PERSON_NAME] m"
click at [195, 90] on span "[PERSON_NAME]" at bounding box center [192, 92] width 85 height 9
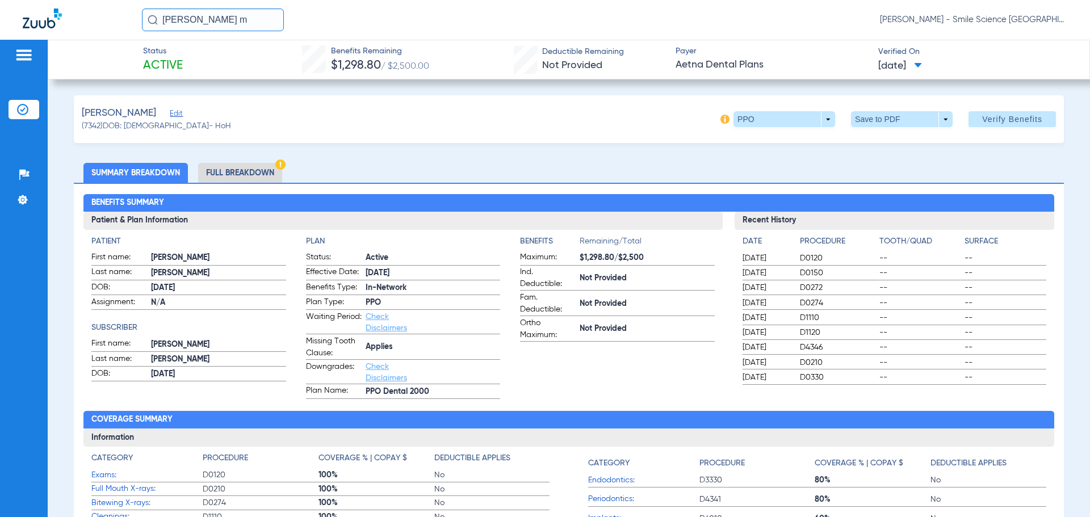
drag, startPoint x: 222, startPoint y: 18, endPoint x: 24, endPoint y: 25, distance: 198.2
click at [44, 29] on div "[PERSON_NAME] m [PERSON_NAME] - Smile Science [GEOGRAPHIC_DATA]" at bounding box center [545, 20] width 1090 height 40
type input "[PERSON_NAME]"
click at [160, 56] on strong "[PERSON_NAME]" at bounding box center [182, 60] width 65 height 9
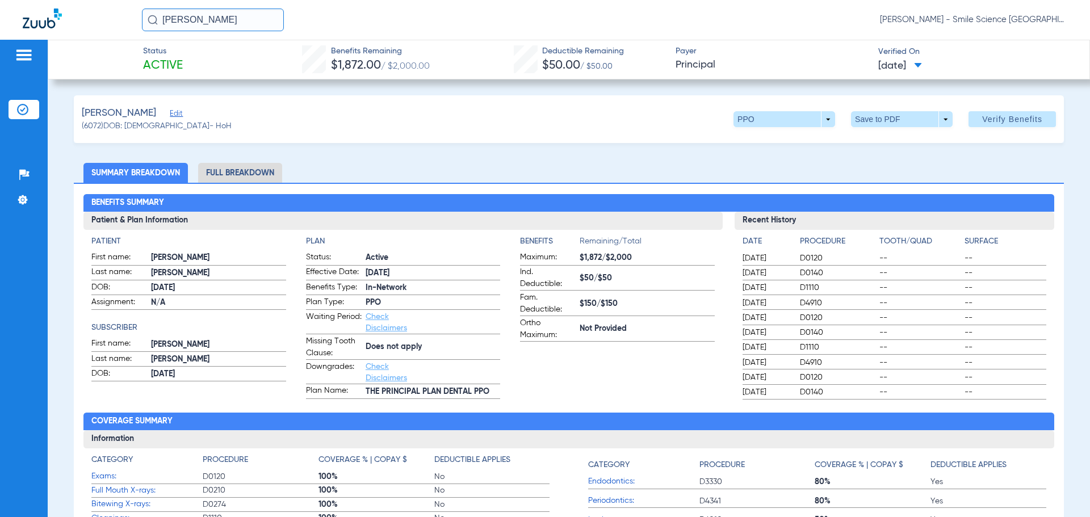
drag, startPoint x: 152, startPoint y: 28, endPoint x: 6, endPoint y: 35, distance: 146.5
click at [10, 35] on div "[PERSON_NAME] [PERSON_NAME] - Smile Science [GEOGRAPHIC_DATA]" at bounding box center [545, 20] width 1090 height 40
type input "[PERSON_NAME]"
click at [209, 59] on td "[PERSON_NAME]" at bounding box center [210, 61] width 138 height 16
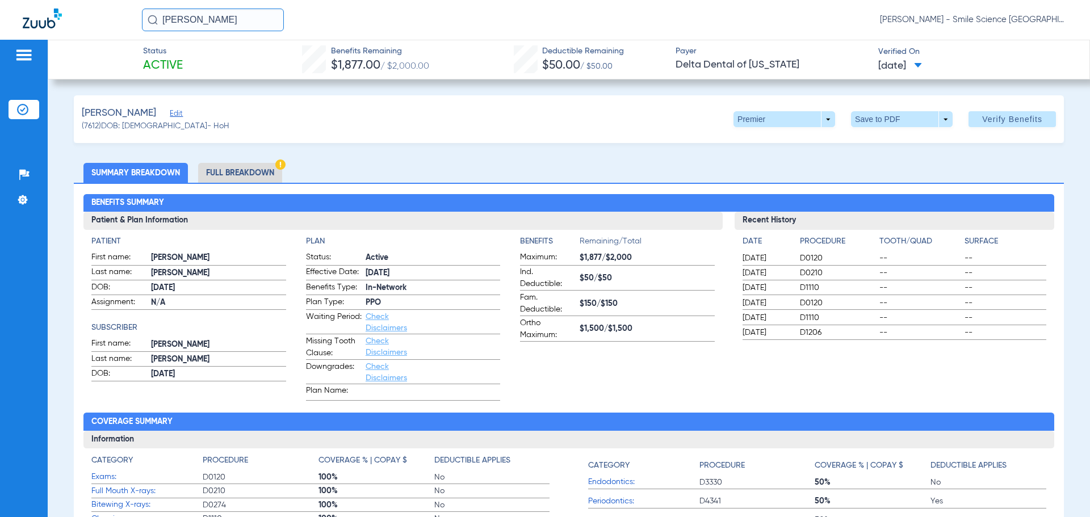
drag, startPoint x: 218, startPoint y: 17, endPoint x: 90, endPoint y: 31, distance: 129.0
click at [91, 31] on div "[PERSON_NAME] [PERSON_NAME] - Smile Science [GEOGRAPHIC_DATA]" at bounding box center [545, 20] width 1090 height 40
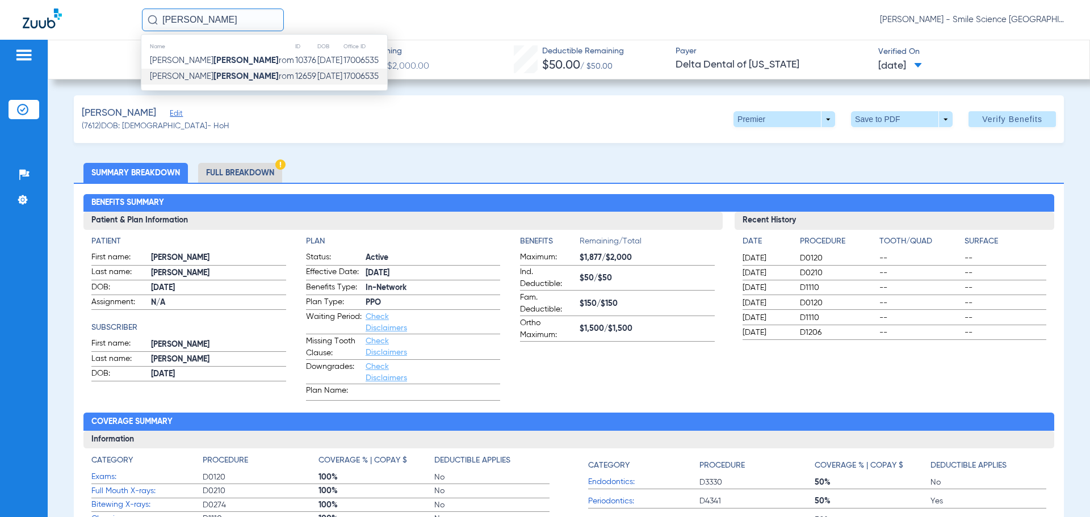
type input "[PERSON_NAME]"
click at [212, 73] on td "[PERSON_NAME] rom" at bounding box center [217, 77] width 153 height 16
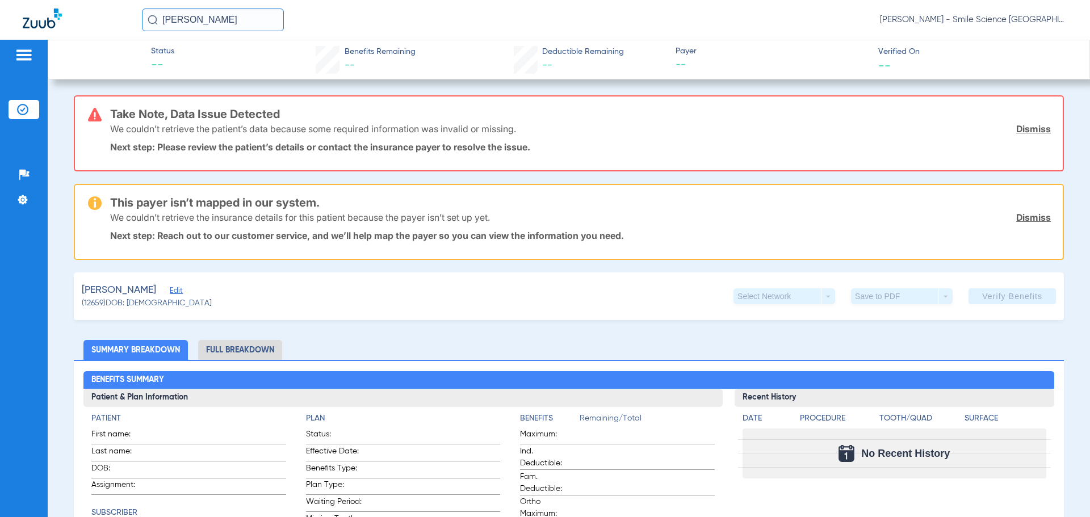
click at [1026, 127] on link "Dismiss" at bounding box center [1033, 128] width 35 height 11
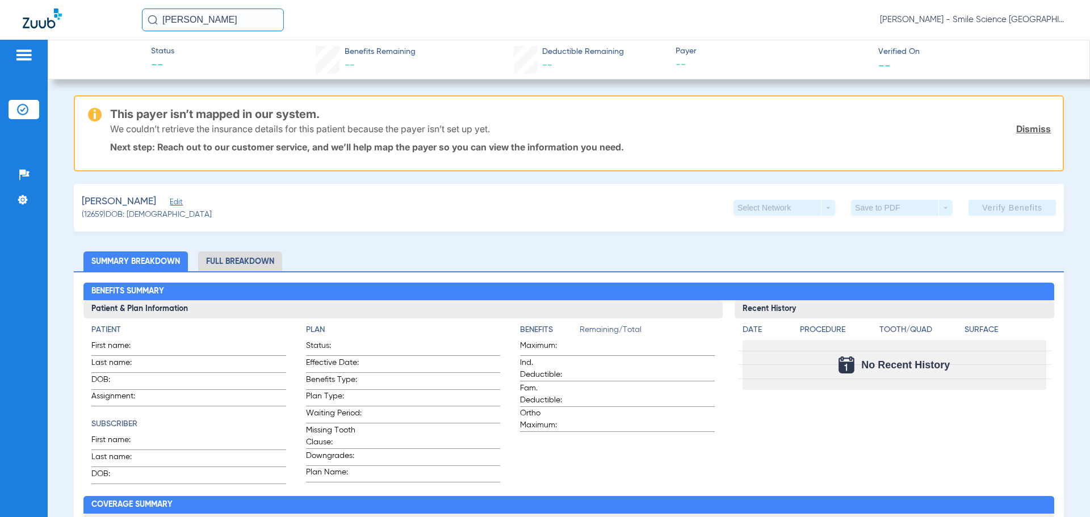
click at [1026, 127] on link "Dismiss" at bounding box center [1033, 128] width 35 height 11
